Goal: Task Accomplishment & Management: Manage account settings

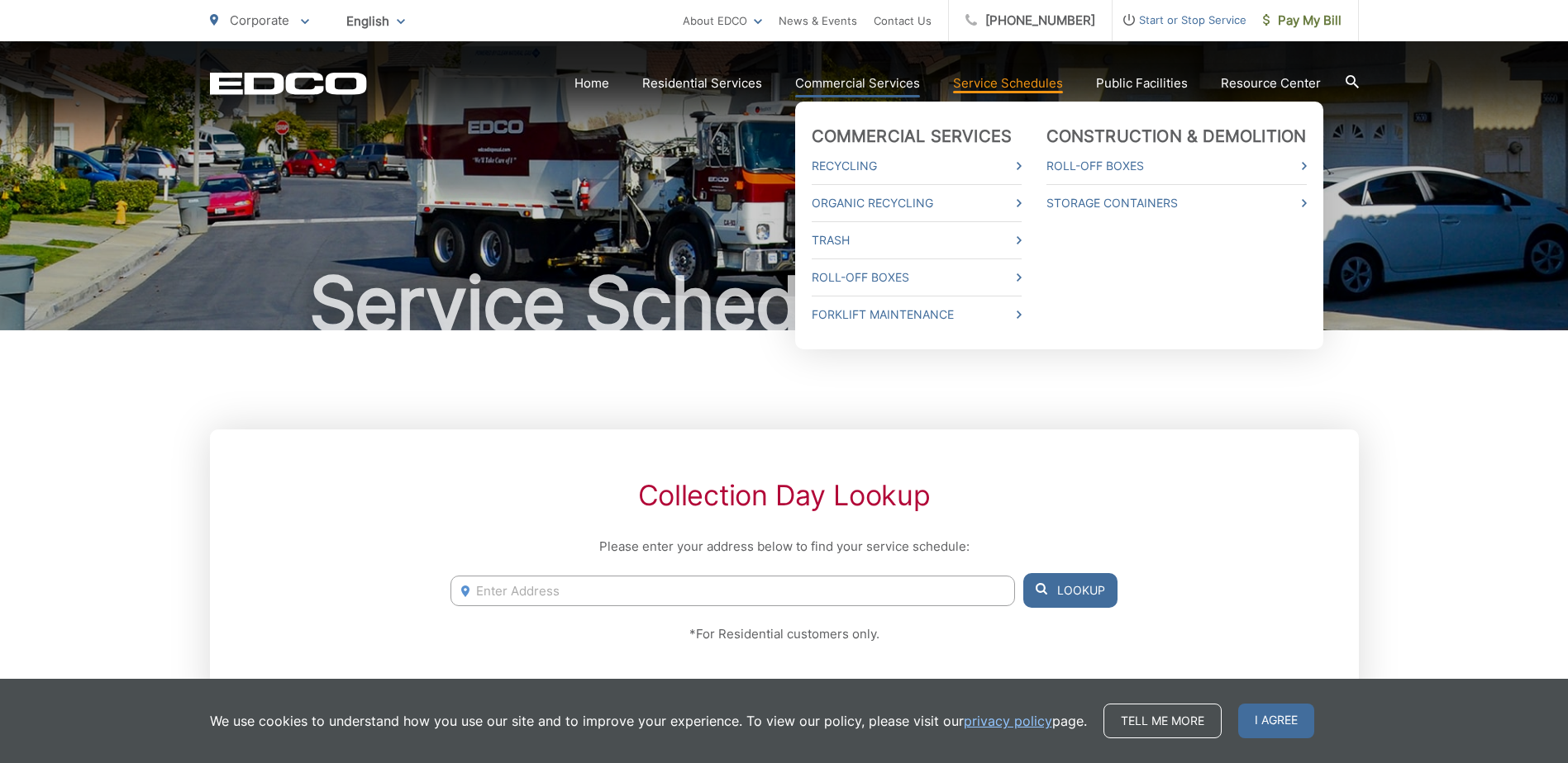
click at [899, 82] on link "Commercial Services" at bounding box center [857, 83] width 124 height 20
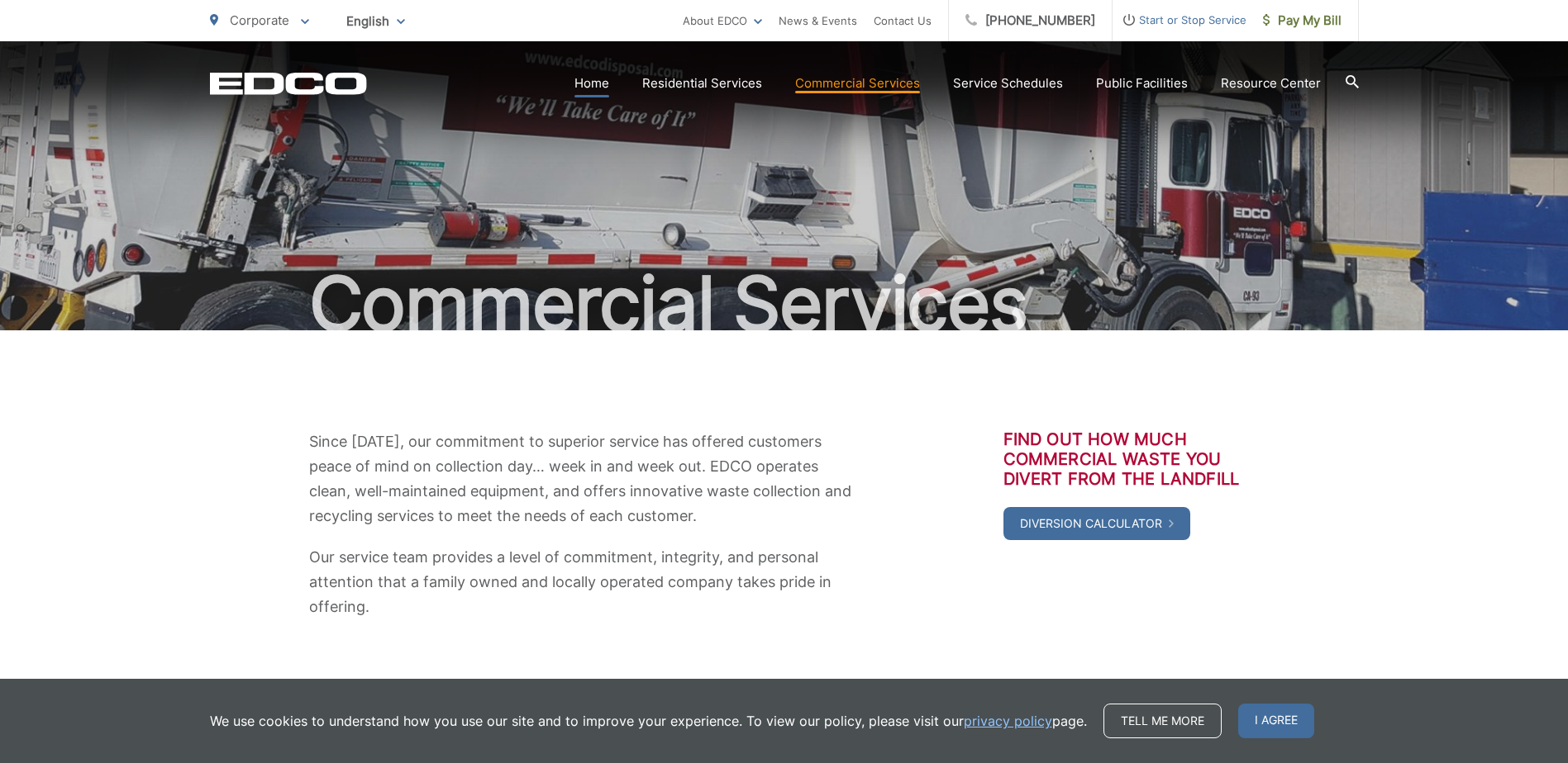
click at [609, 79] on link "Home" at bounding box center [591, 83] width 34 height 20
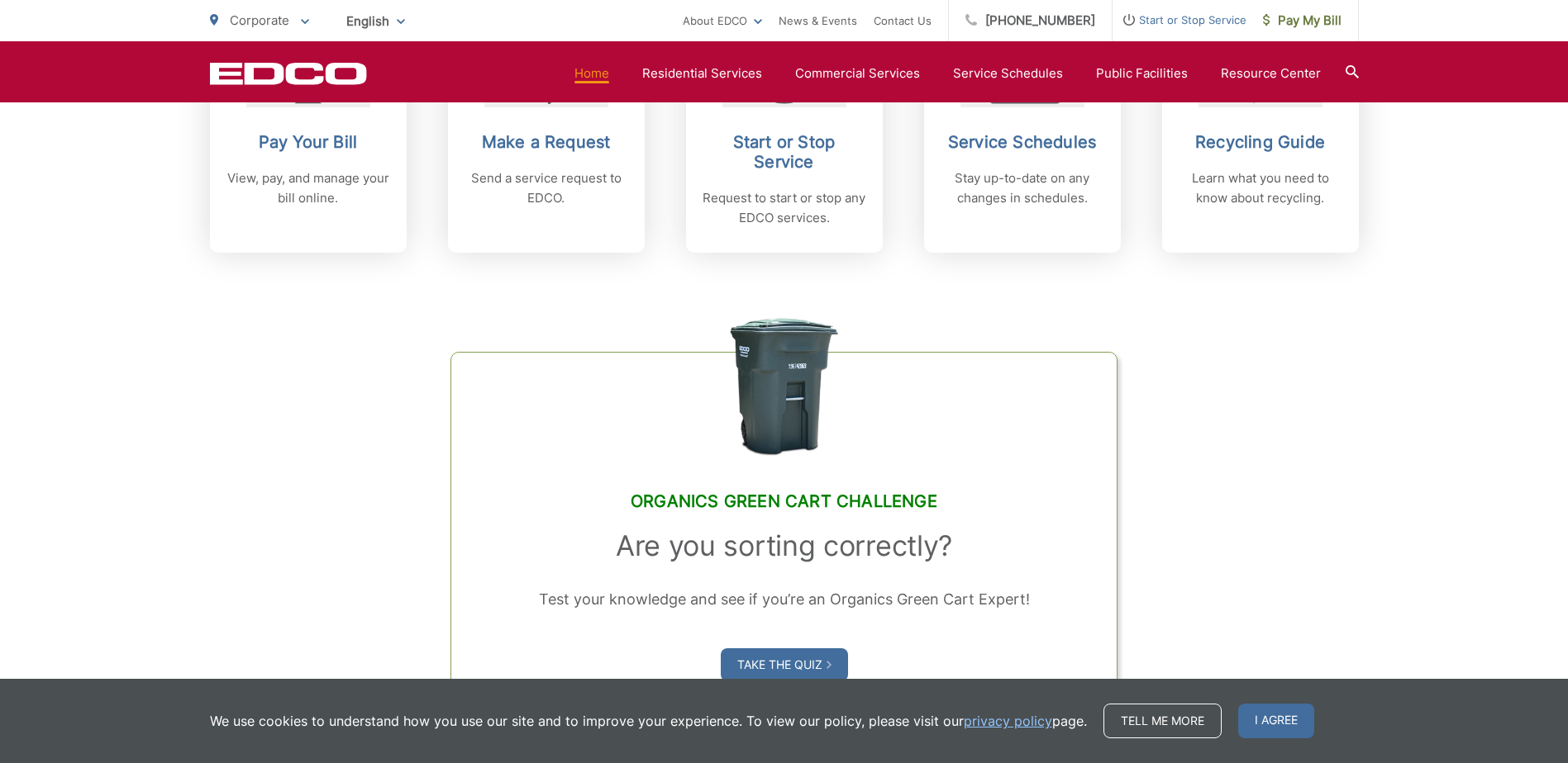
scroll to position [826, 0]
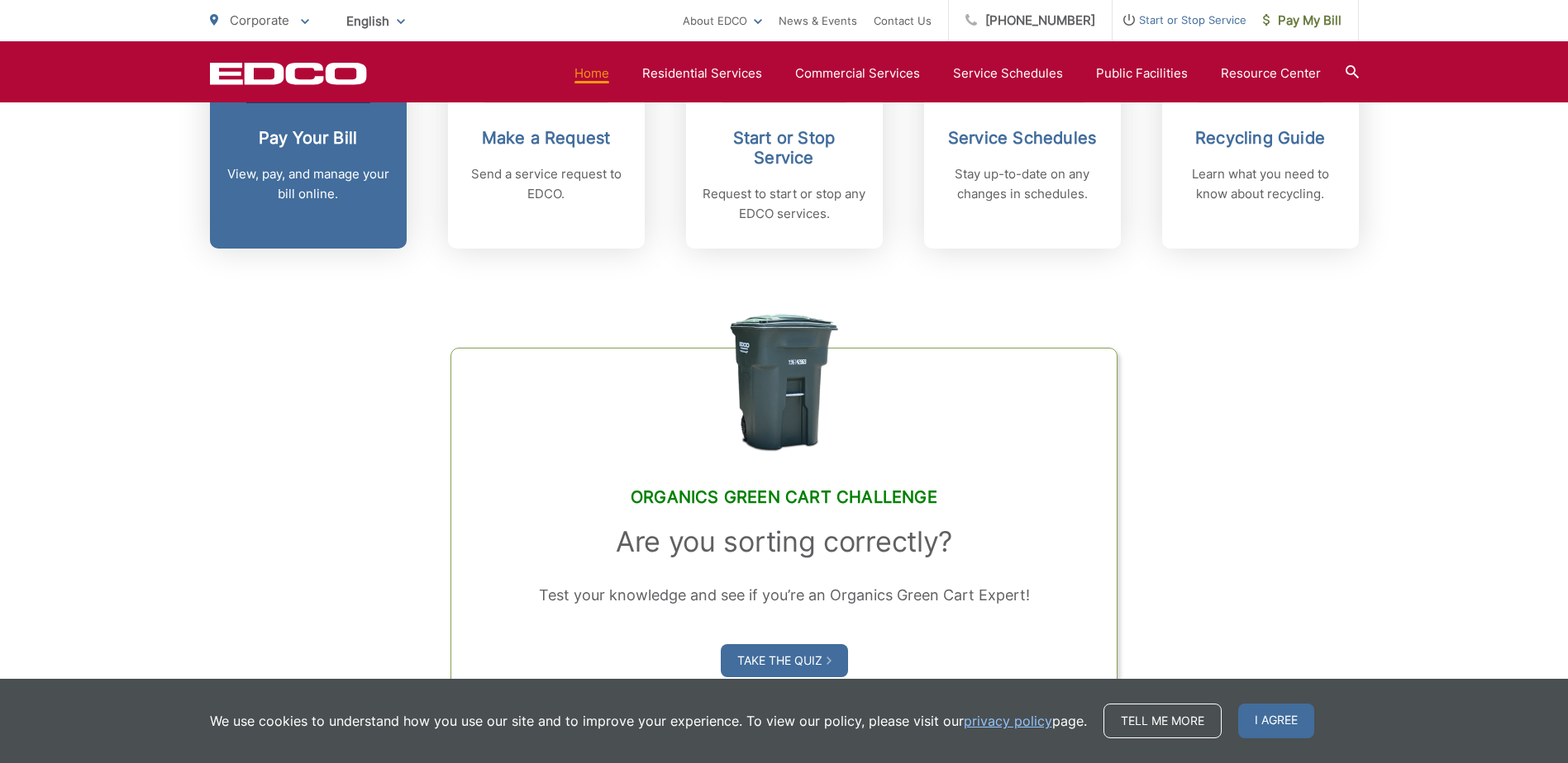
click at [327, 149] on div "Pay Your Bill View, pay, and manage your bill online." at bounding box center [308, 165] width 164 height 76
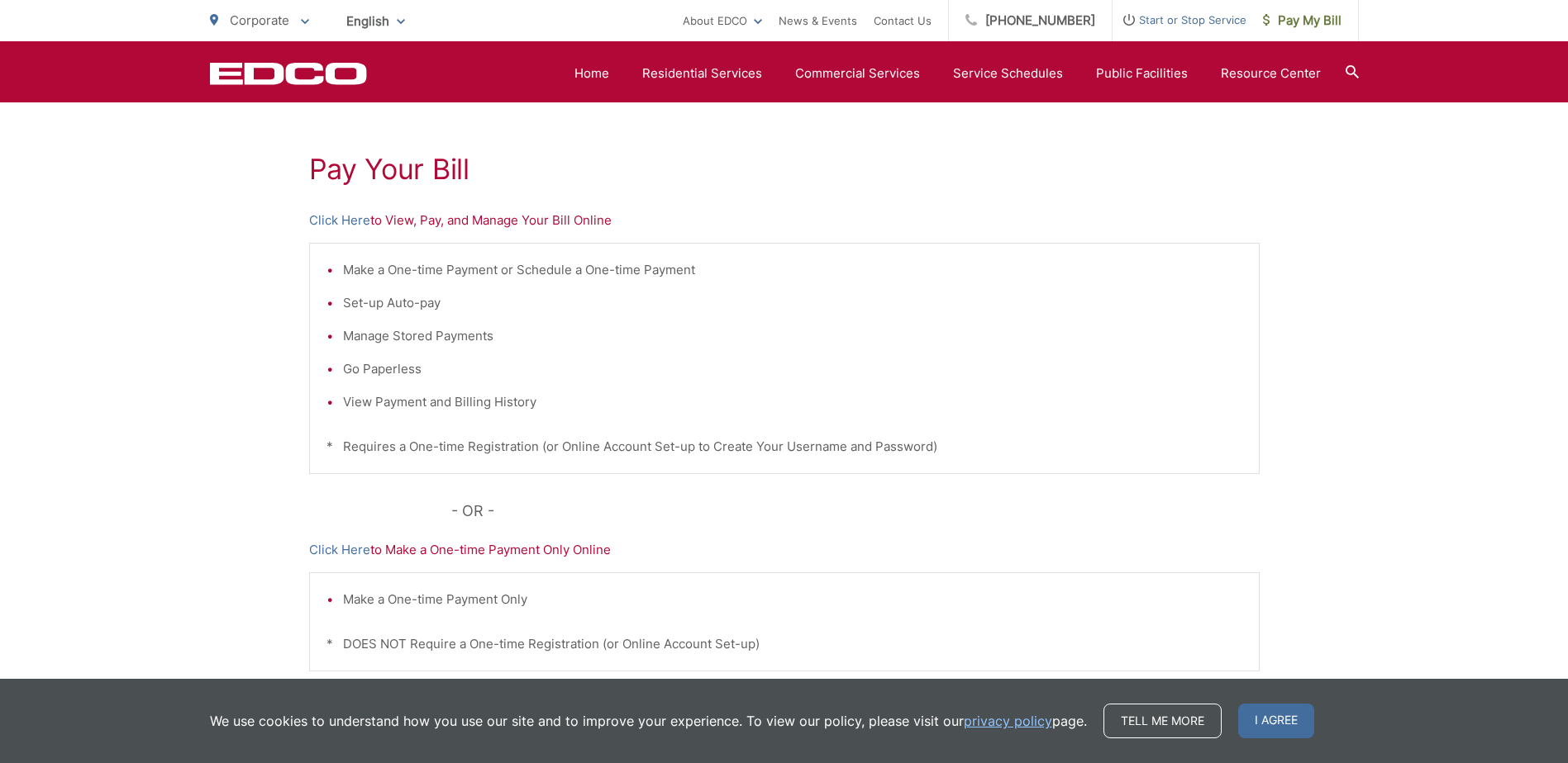
scroll to position [248, 0]
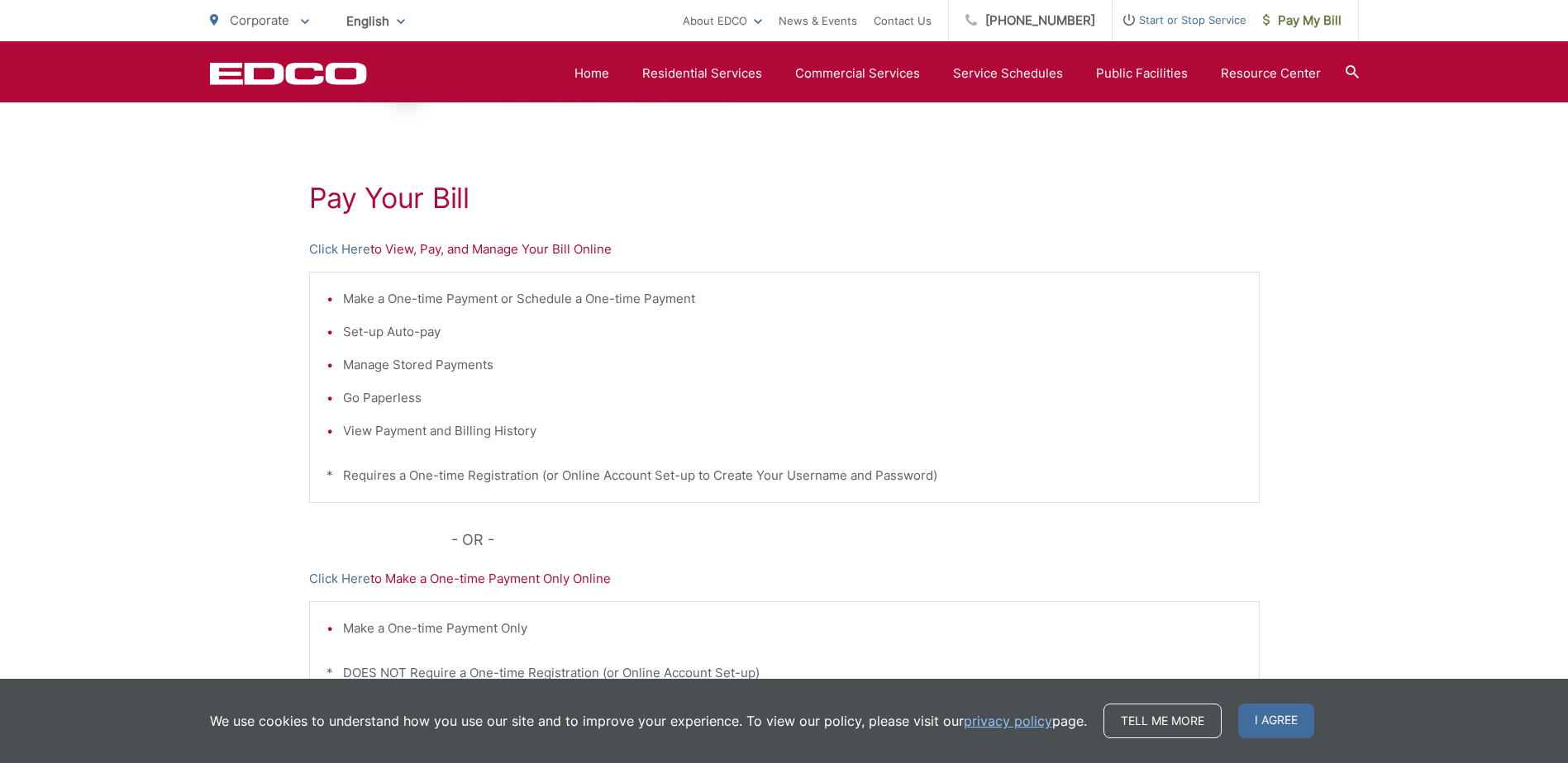
click at [516, 252] on p "Click Here to View, Pay, and Manage Your Bill Online" at bounding box center [784, 250] width 951 height 20
click at [352, 251] on link "Click Here" at bounding box center [340, 250] width 61 height 20
